Goal: Information Seeking & Learning: Learn about a topic

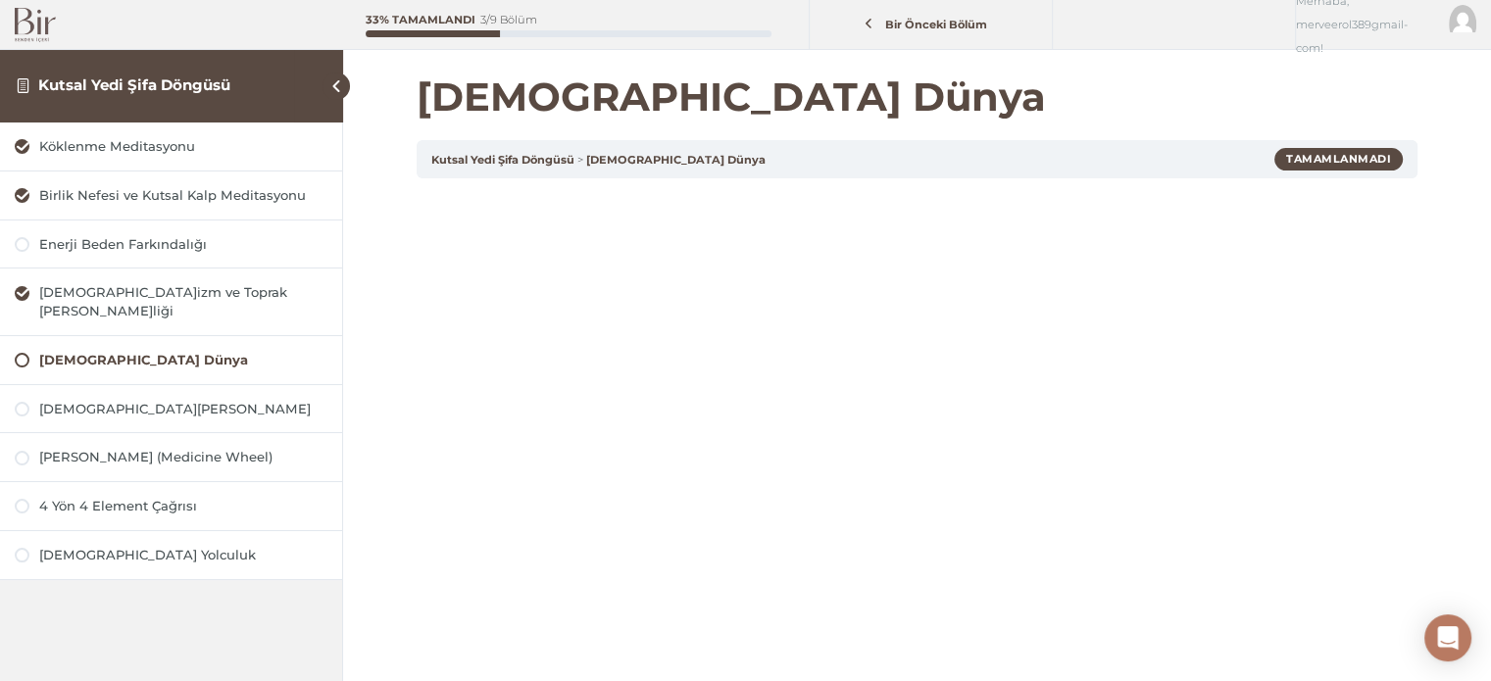
drag, startPoint x: 0, startPoint y: 0, endPoint x: 48, endPoint y: 22, distance: 52.6
click at [48, 22] on img at bounding box center [35, 25] width 41 height 34
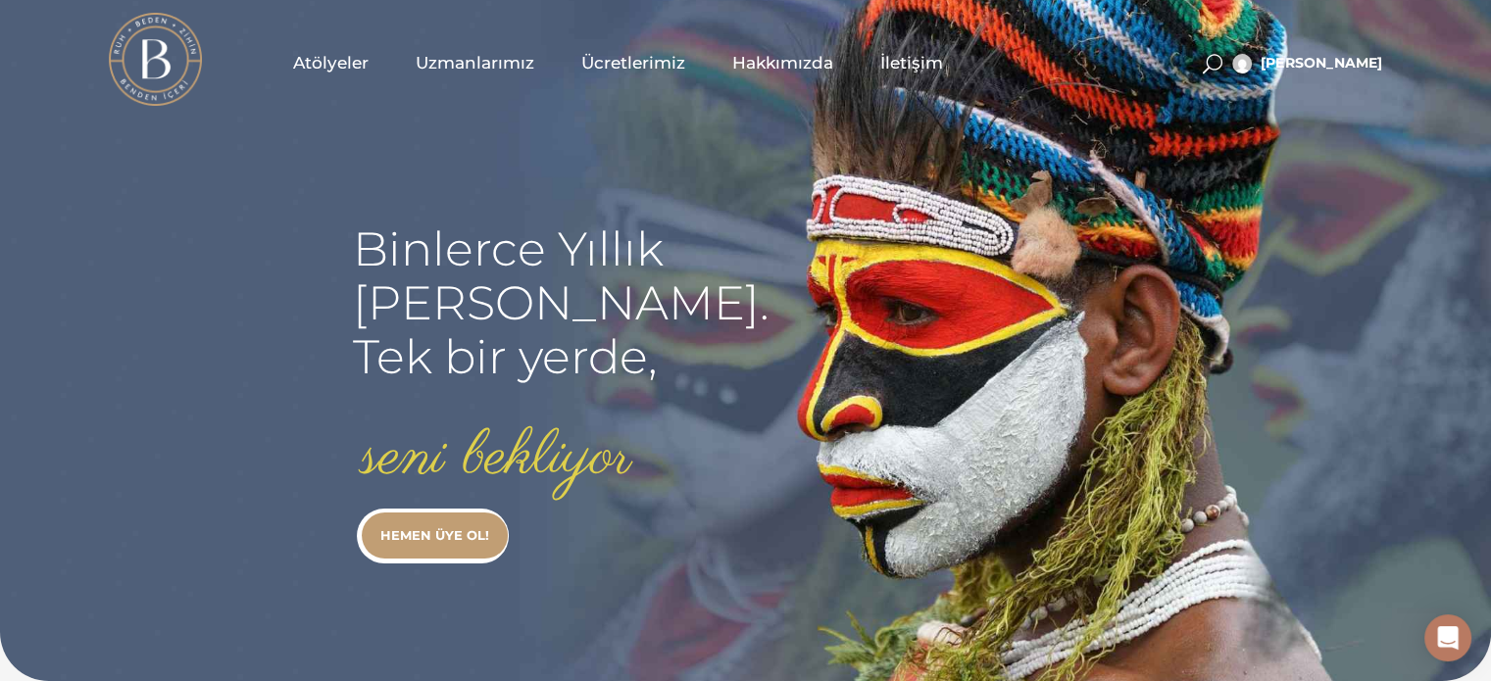
click at [314, 72] on span "Atölyeler" at bounding box center [330, 63] width 75 height 23
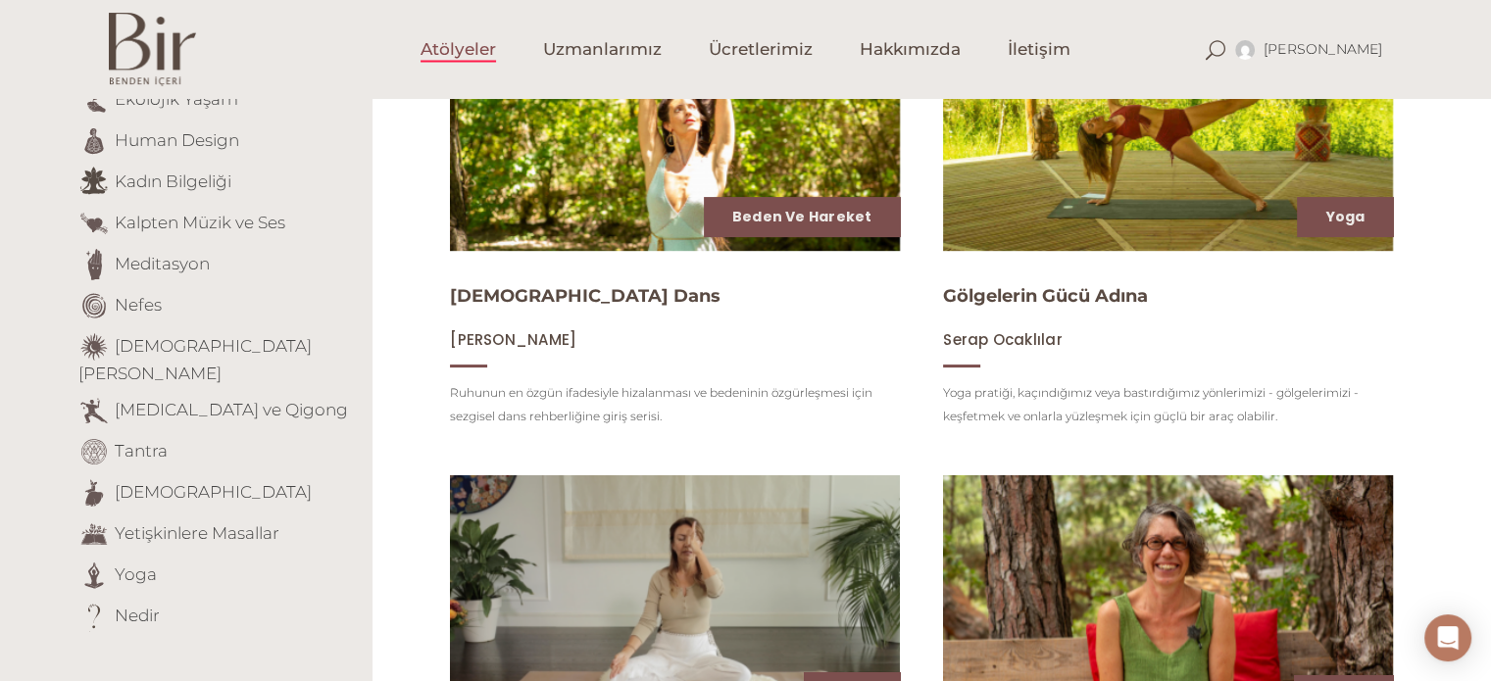
scroll to position [373, 0]
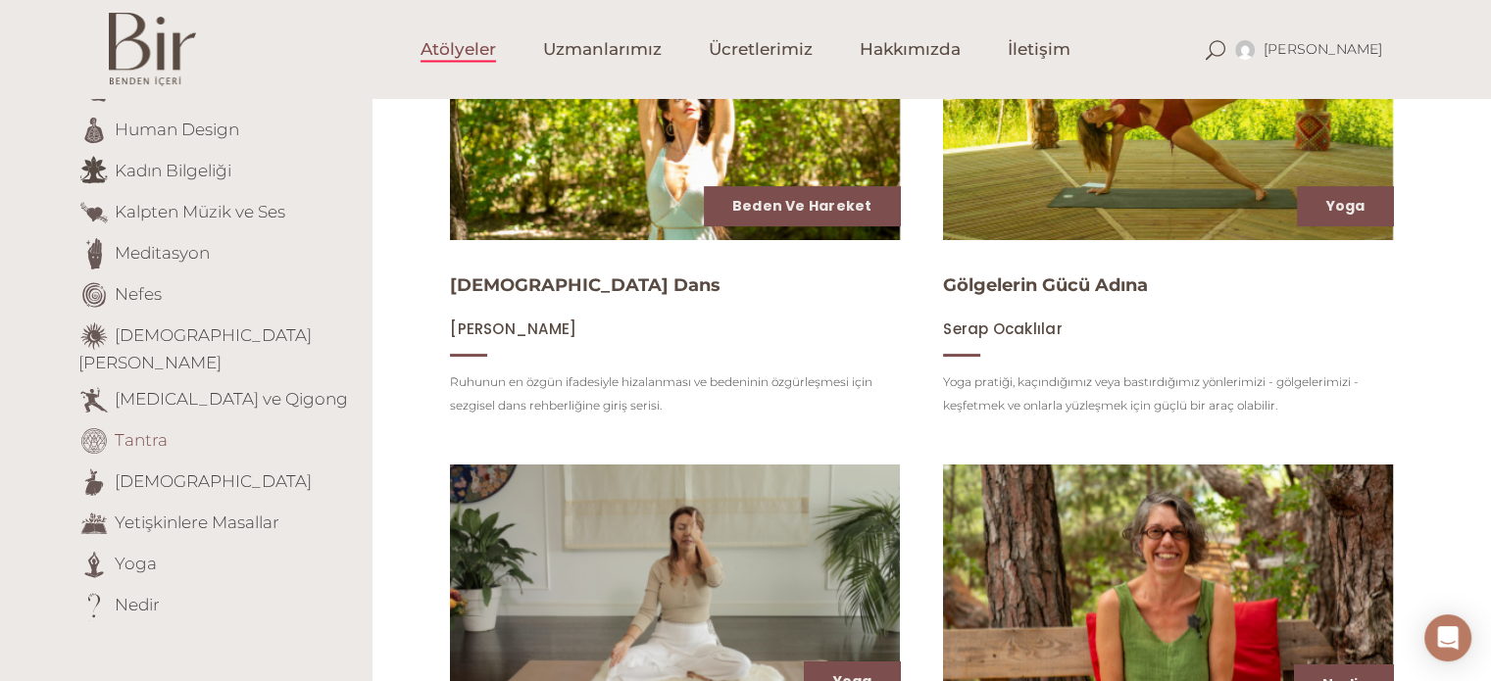
click at [144, 429] on link "Tantra" at bounding box center [141, 439] width 53 height 20
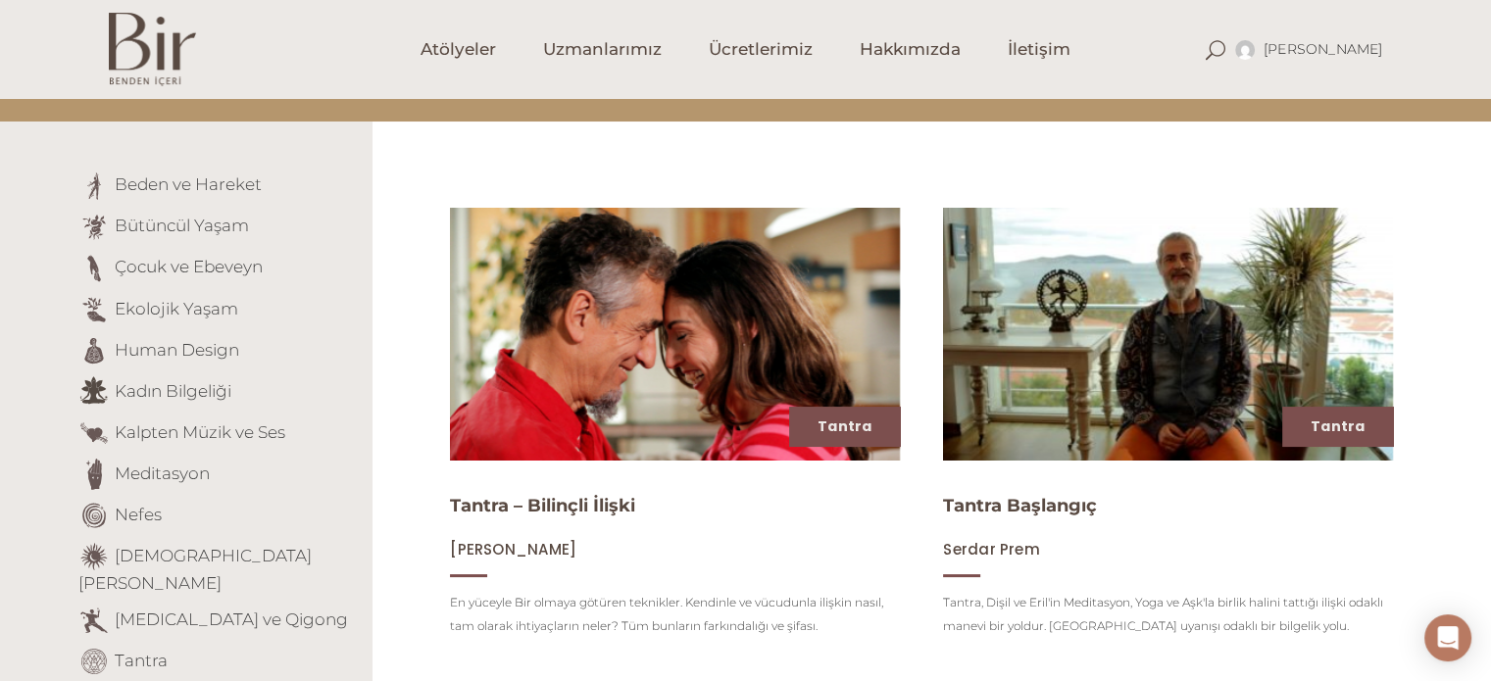
scroll to position [194, 0]
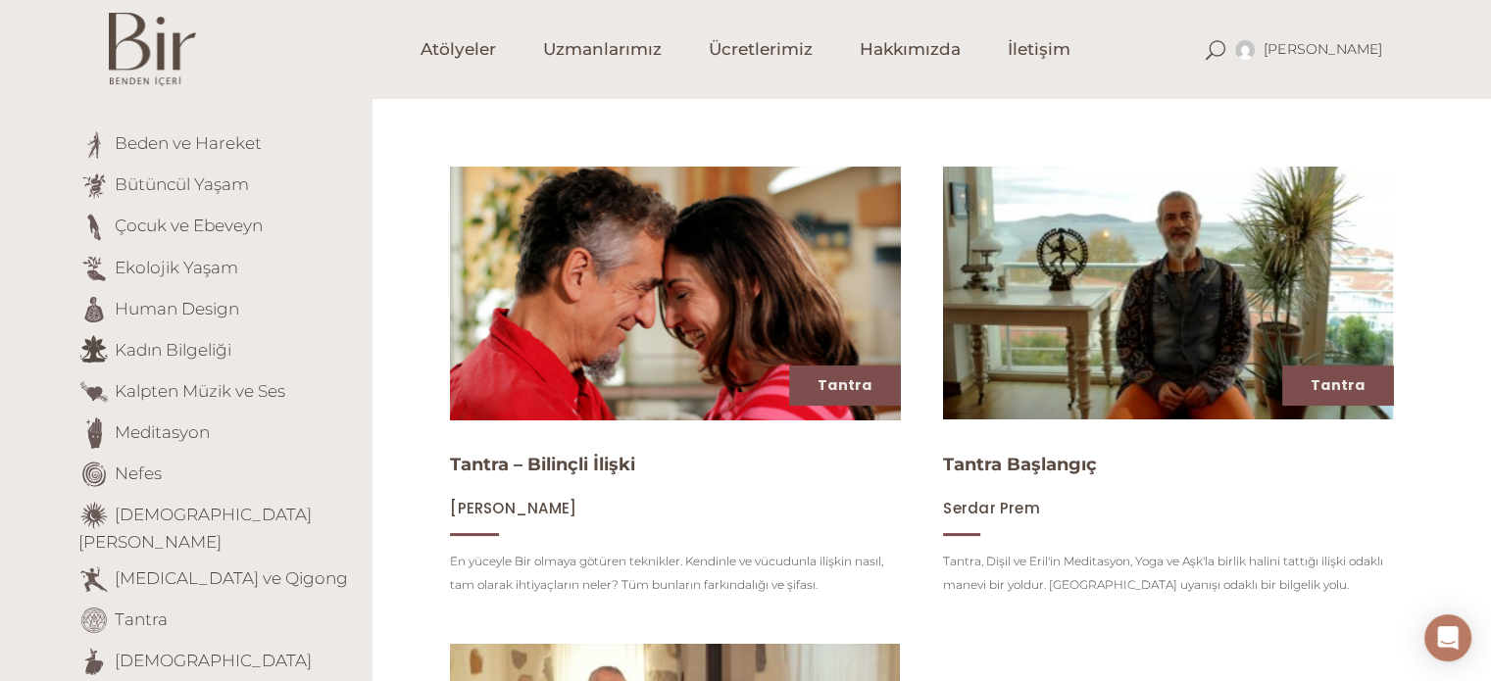
click at [625, 328] on img at bounding box center [675, 293] width 464 height 261
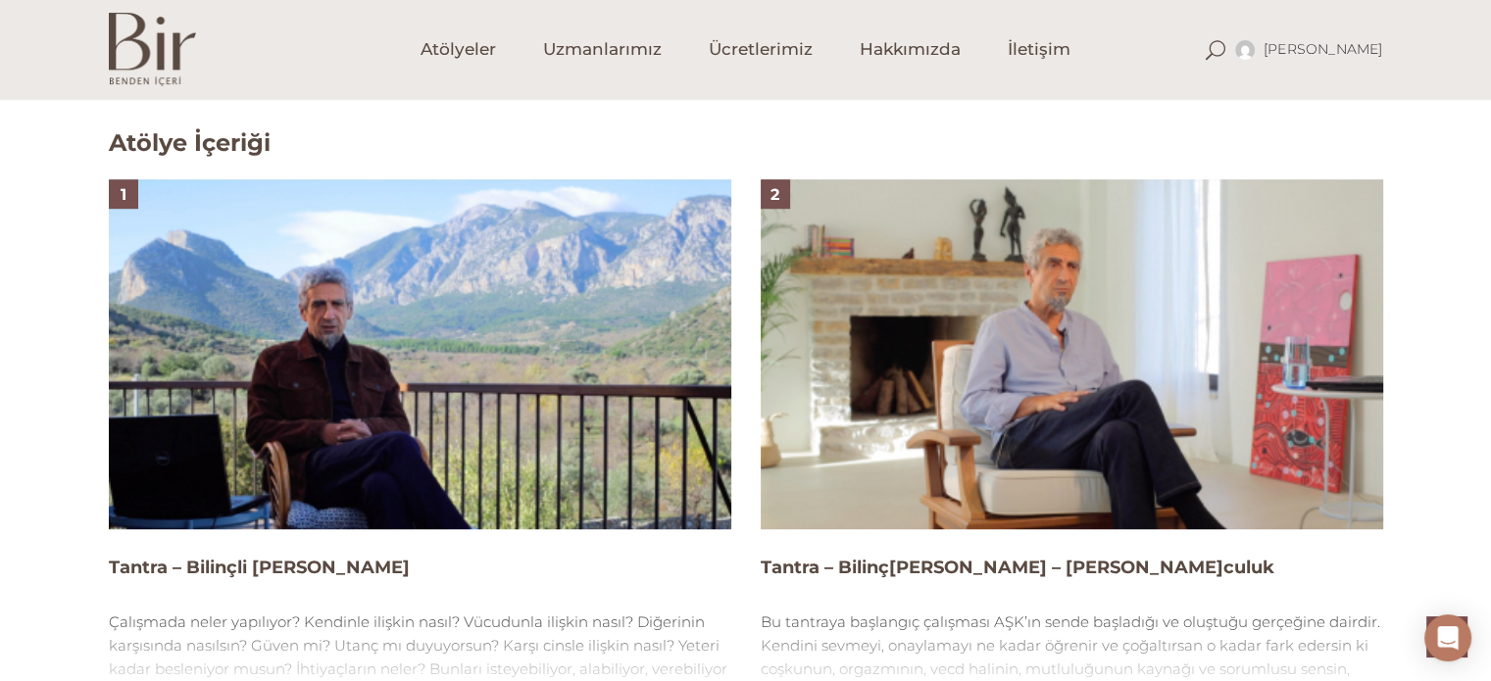
scroll to position [1352, 0]
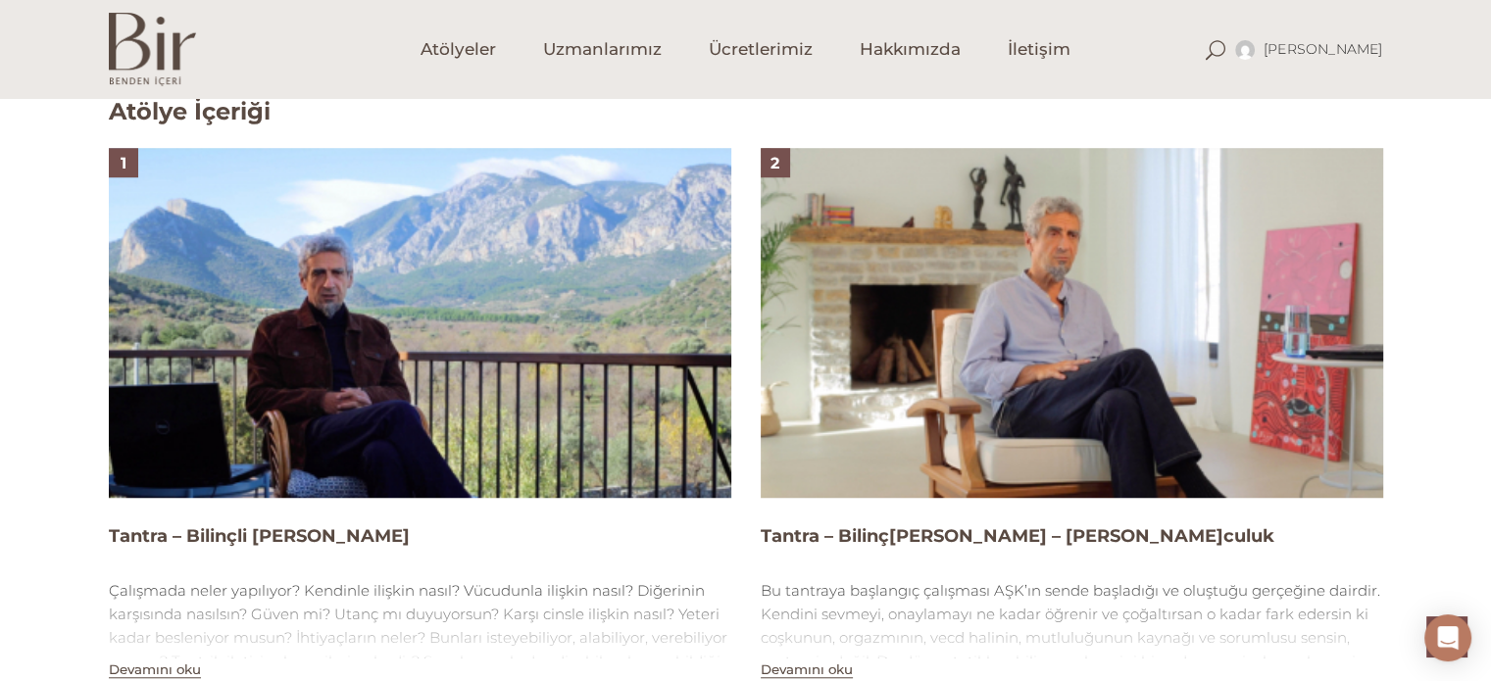
click at [482, 290] on img at bounding box center [420, 323] width 622 height 350
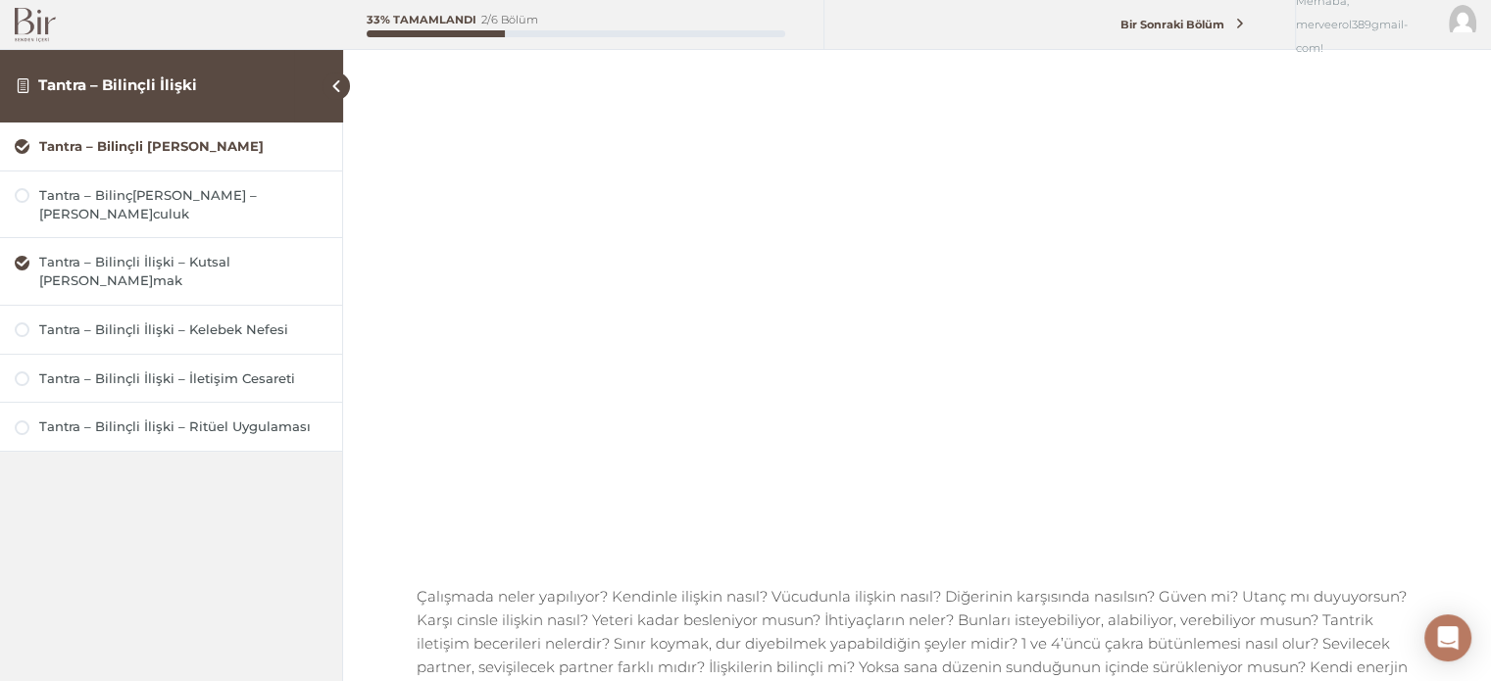
scroll to position [191, 0]
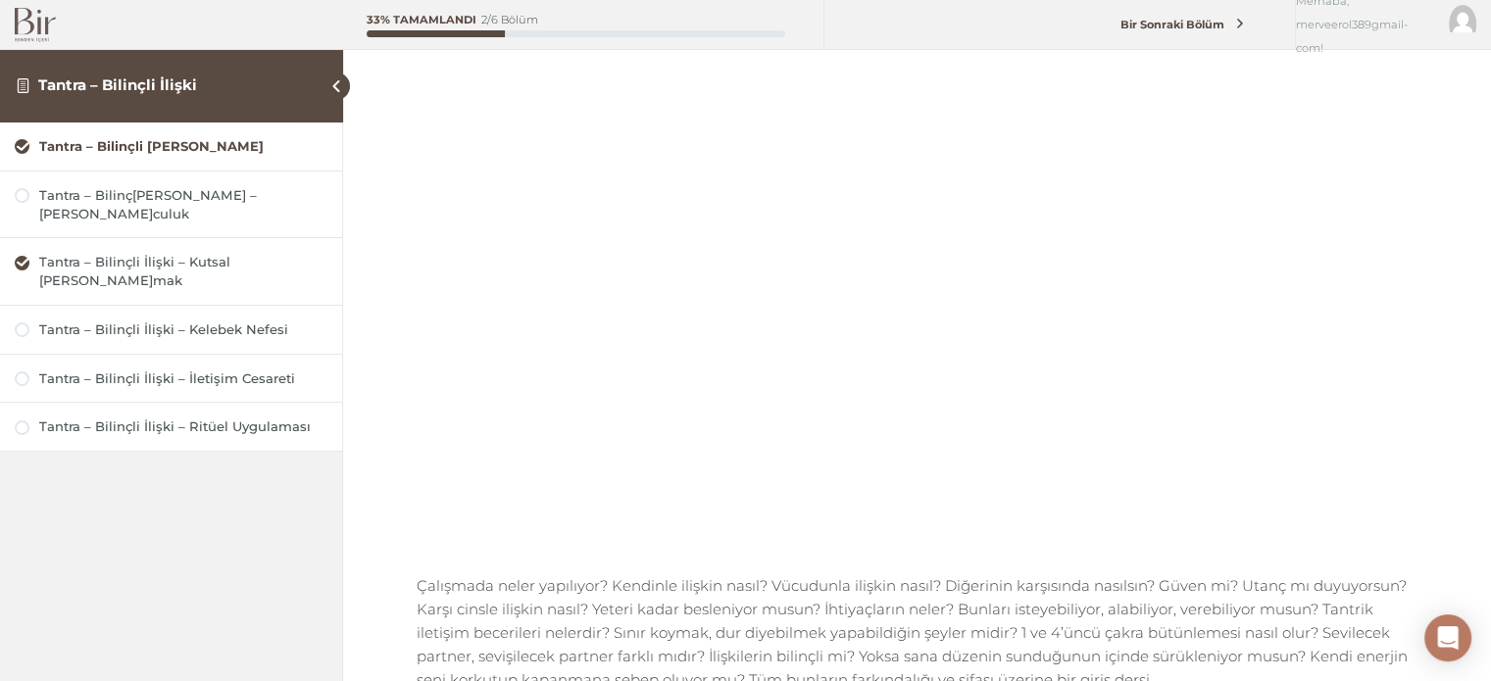
click at [1461, 178] on div "Tantra – Bilinçli İlişki Giriş Tantra – Bilinçli İlişki Tantra – Bilinçli İlişk…" at bounding box center [917, 396] width 1148 height 1174
click at [277, 204] on div "Tantra – Bilinç[PERSON_NAME] – [PERSON_NAME]culuk" at bounding box center [171, 204] width 342 height 67
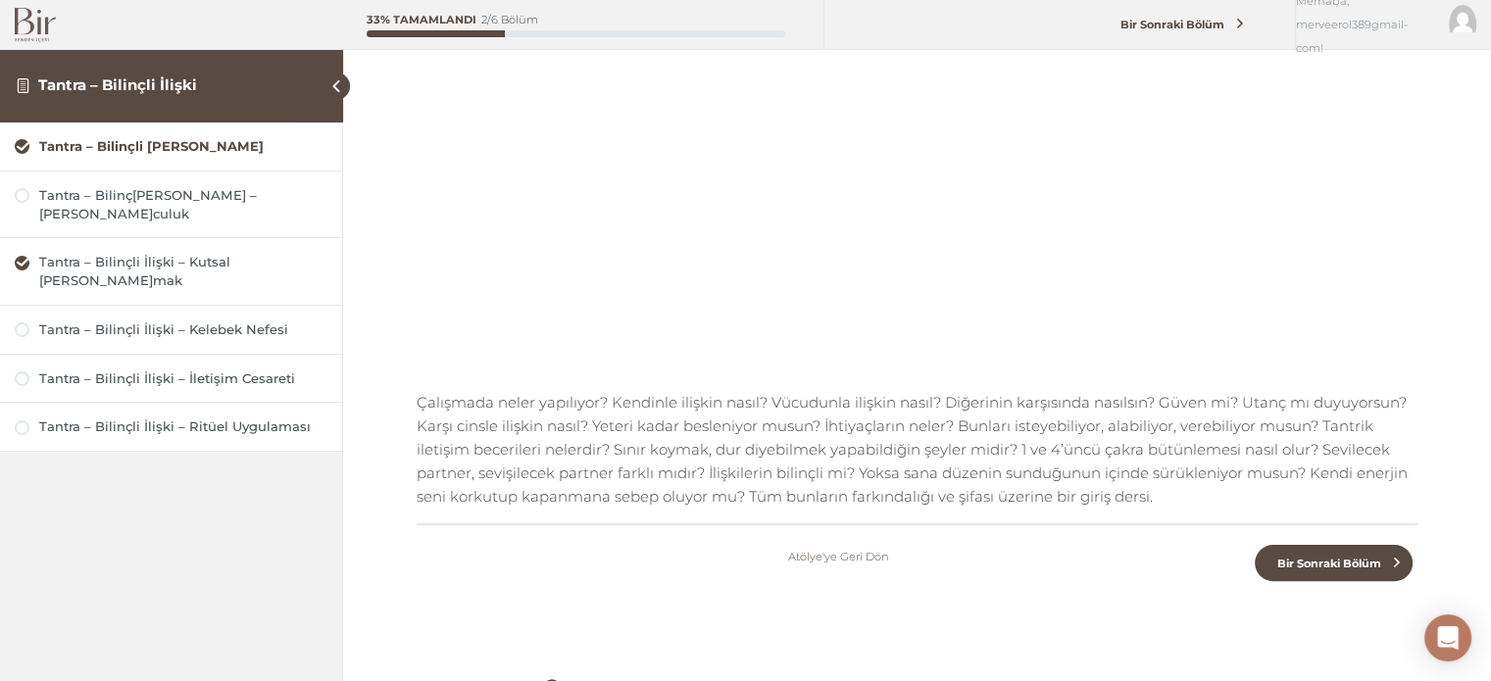
scroll to position [385, 0]
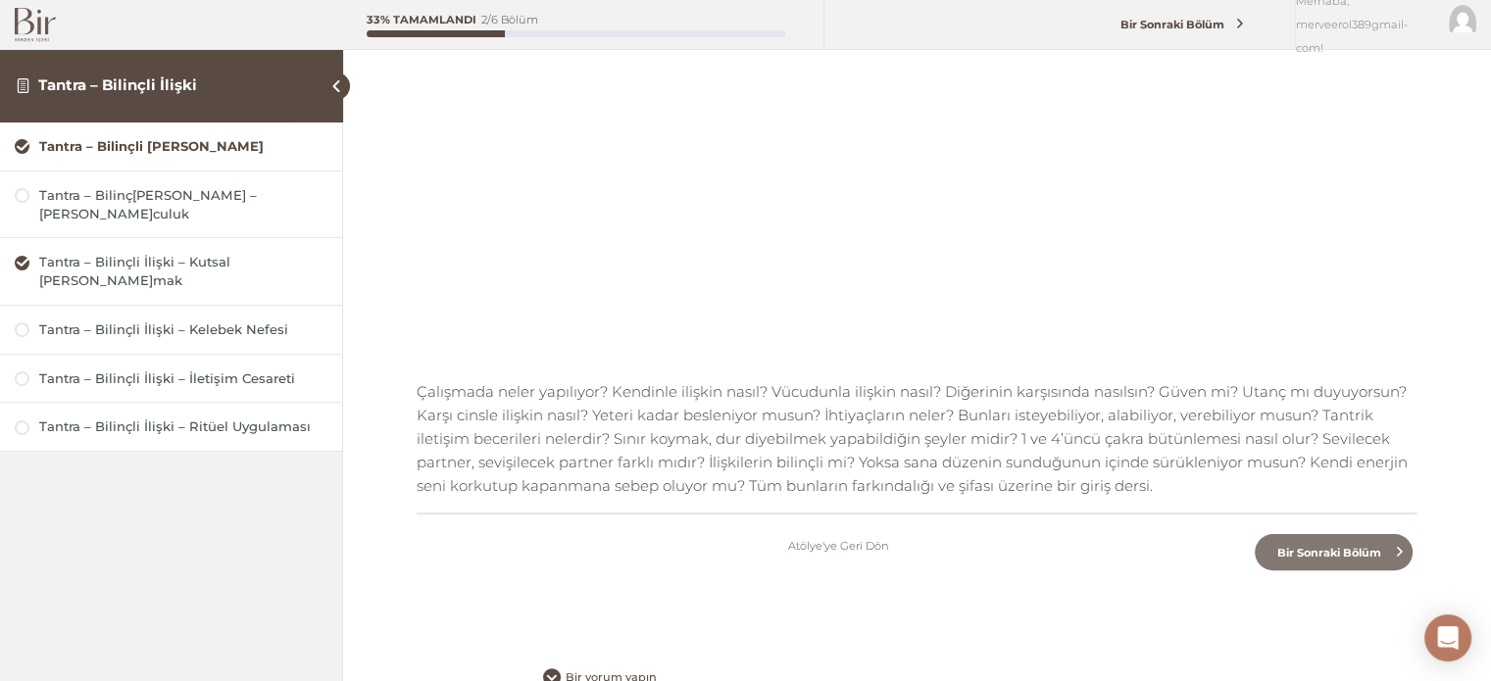
click at [1330, 546] on span "Bir Sonraki Bölüm" at bounding box center [1328, 553] width 126 height 14
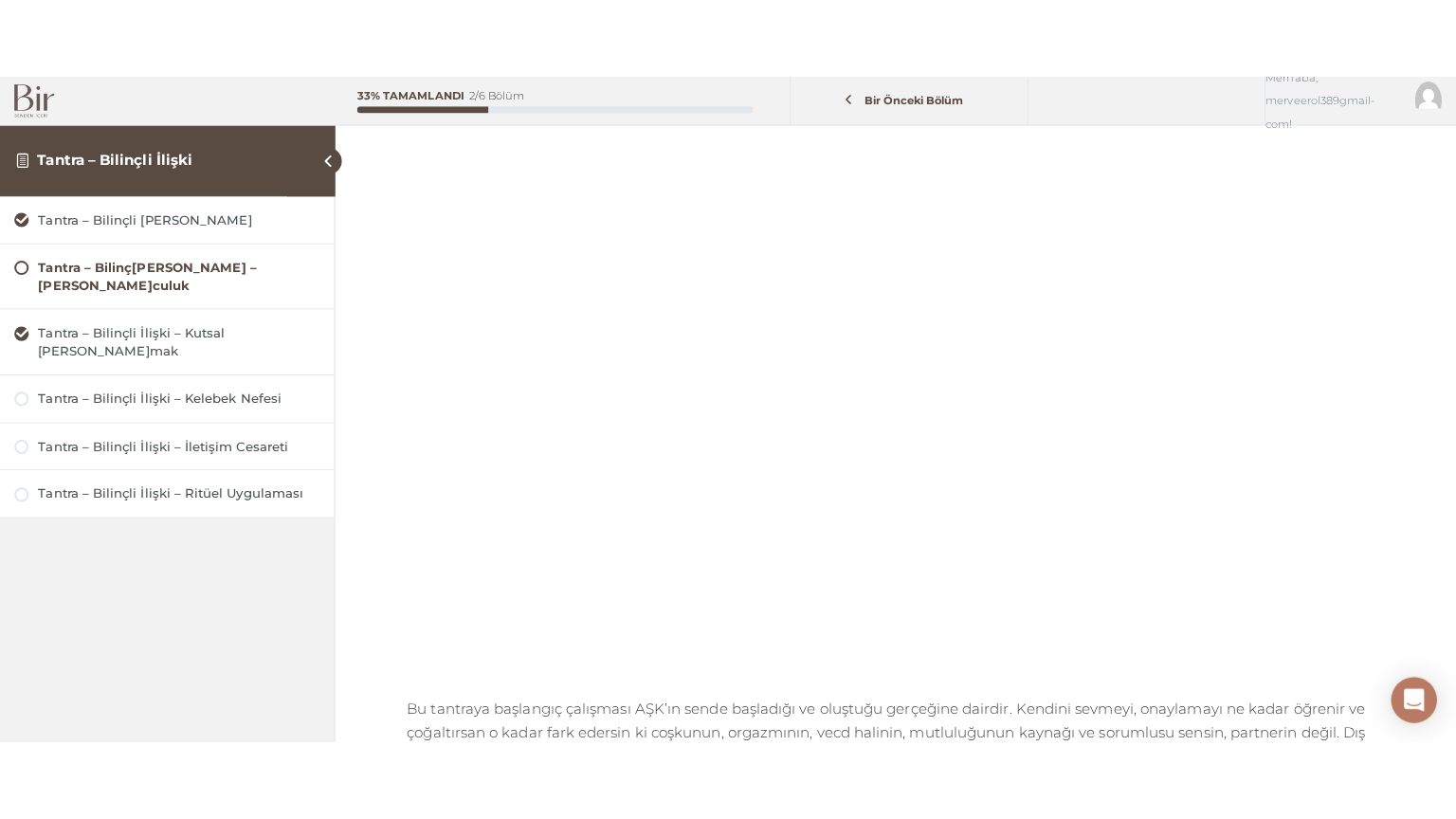
scroll to position [171, 0]
